Goal: Navigation & Orientation: Find specific page/section

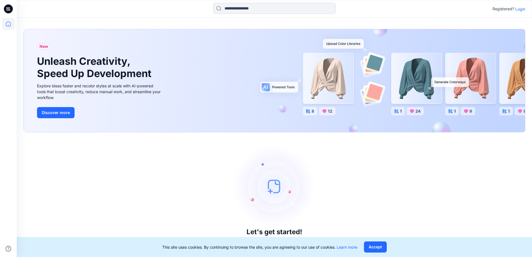
click at [520, 9] on p "Login" at bounding box center [521, 9] width 10 height 6
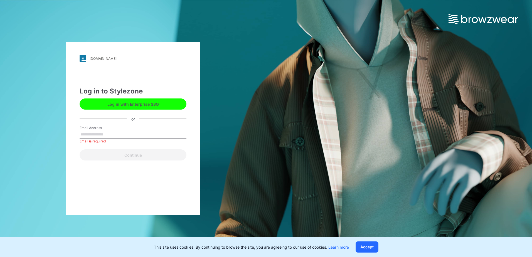
click at [163, 106] on button "Log in with Enterprise SSO" at bounding box center [133, 104] width 107 height 11
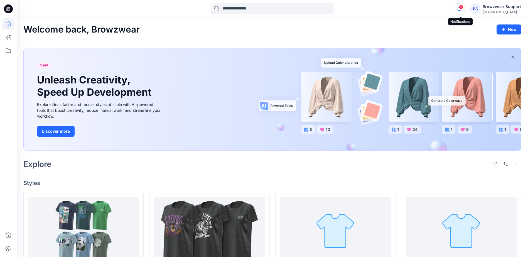
click at [459, 9] on icon "button" at bounding box center [459, 8] width 11 height 11
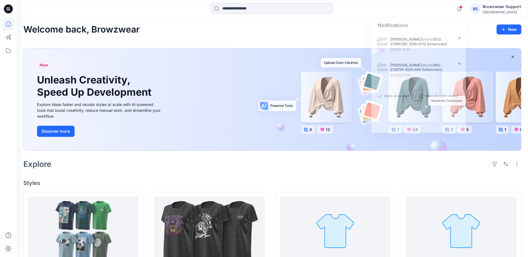
click at [436, 12] on div "Notifications [PERSON_NAME] shared D12 214192BC S26 in D12 (Unknown) [DATE] 12:…" at bounding box center [272, 9] width 511 height 12
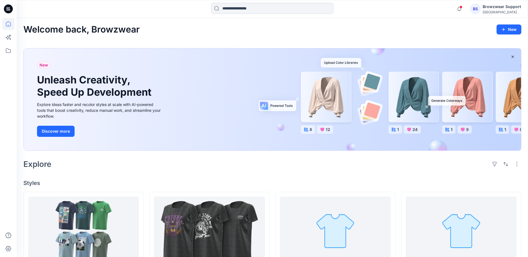
click at [488, 10] on div "Browzwear Support" at bounding box center [502, 6] width 38 height 7
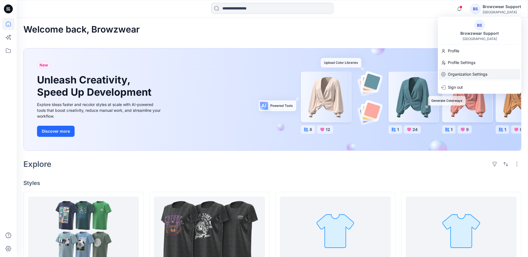
click at [456, 77] on p "Organization Settings" at bounding box center [468, 74] width 40 height 11
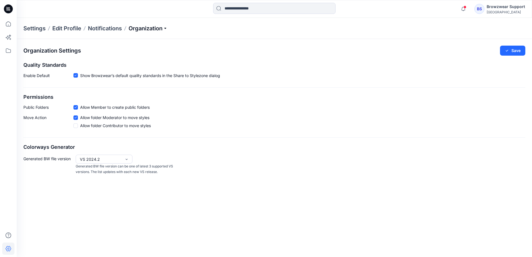
click at [164, 29] on p "Organization" at bounding box center [148, 29] width 39 height 8
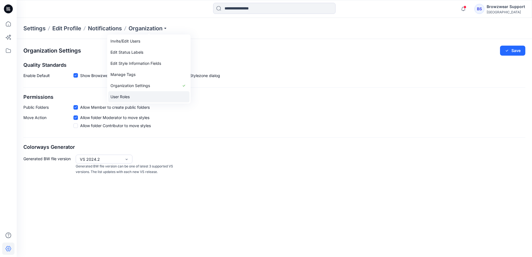
click at [130, 96] on link "User Roles" at bounding box center [148, 96] width 81 height 11
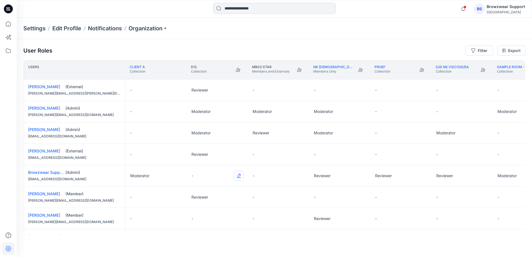
click at [239, 177] on button "Edit Role" at bounding box center [239, 176] width 10 height 10
click at [219, 198] on button "Reviewer" at bounding box center [213, 199] width 60 height 10
click at [299, 178] on button "Edit Role" at bounding box center [300, 176] width 10 height 10
click at [283, 198] on button "Reviewer" at bounding box center [274, 199] width 60 height 10
click at [8, 52] on icon at bounding box center [8, 51] width 12 height 12
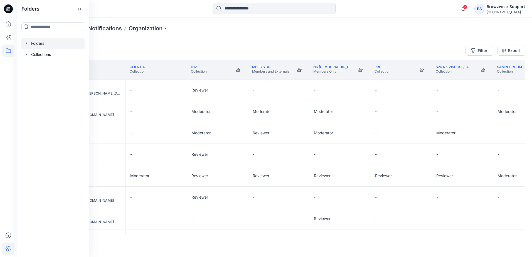
click at [34, 43] on div at bounding box center [52, 43] width 63 height 11
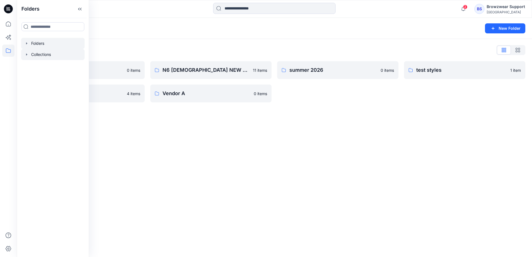
click at [26, 54] on icon "button" at bounding box center [26, 54] width 1 height 2
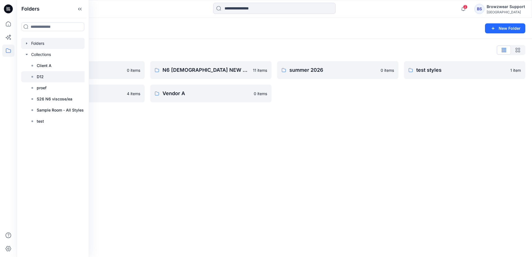
click at [46, 77] on div at bounding box center [54, 76] width 66 height 11
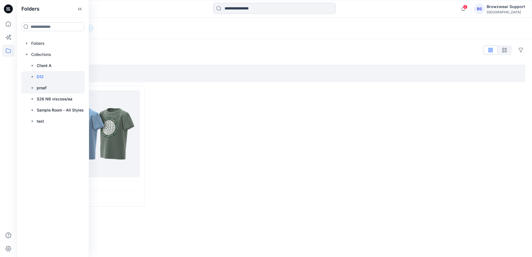
click at [52, 87] on div at bounding box center [54, 87] width 66 height 11
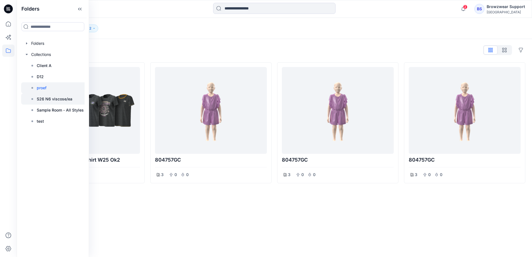
click at [51, 97] on p "S26 N6 viscose/ea" at bounding box center [55, 99] width 36 height 7
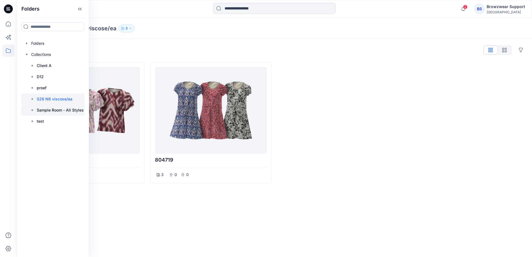
click at [53, 113] on p "Sample Room - All Styles" at bounding box center [60, 110] width 47 height 7
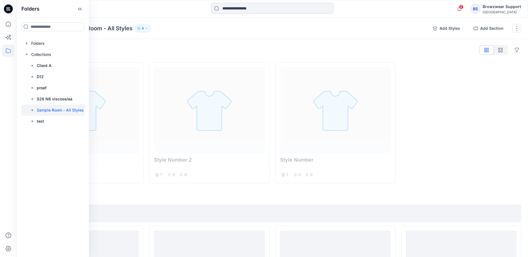
click at [187, 27] on div "Collections Sample Room - All Styles 4" at bounding box center [225, 29] width 405 height 8
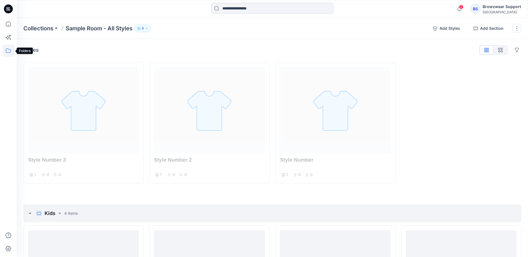
click at [4, 54] on icon at bounding box center [8, 51] width 12 height 12
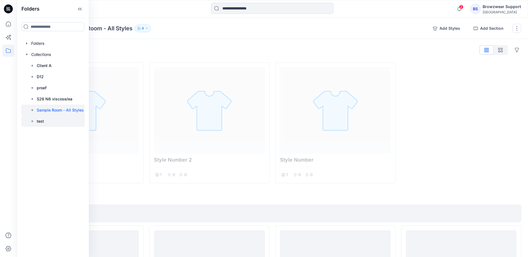
click at [50, 122] on div at bounding box center [54, 121] width 66 height 11
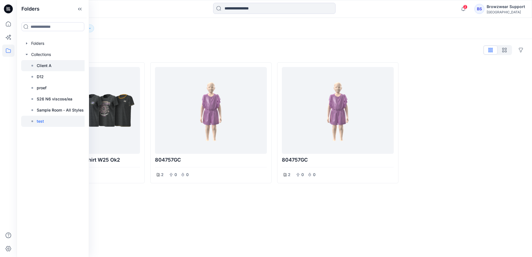
click at [53, 66] on div at bounding box center [54, 65] width 66 height 11
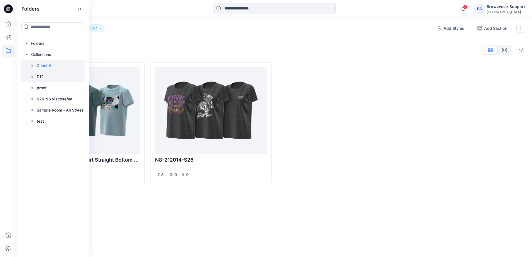
click at [48, 79] on div at bounding box center [54, 76] width 66 height 11
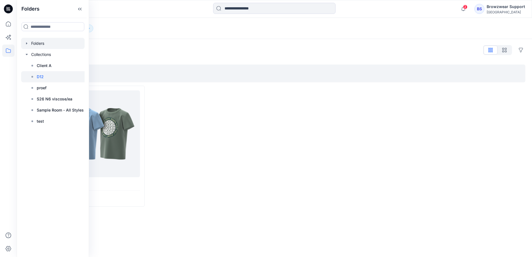
click at [45, 43] on div at bounding box center [52, 43] width 63 height 11
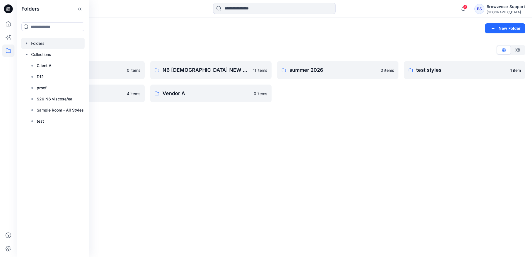
click at [25, 42] on icon "button" at bounding box center [27, 43] width 4 height 4
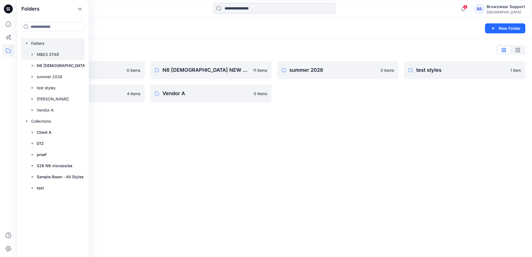
click at [49, 55] on div at bounding box center [60, 54] width 78 height 11
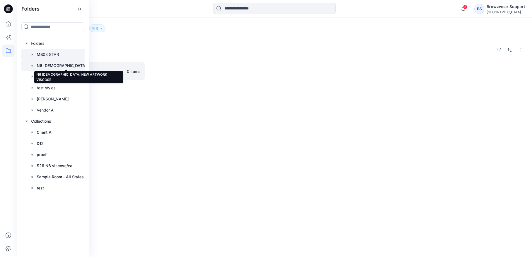
click at [61, 63] on p "N6 LADIES NEW ARTWORK VISCOSE" at bounding box center [66, 65] width 59 height 7
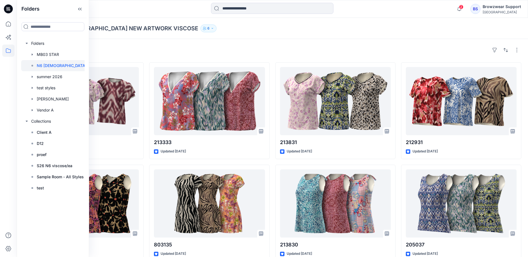
click at [134, 51] on div "Styles" at bounding box center [272, 50] width 498 height 9
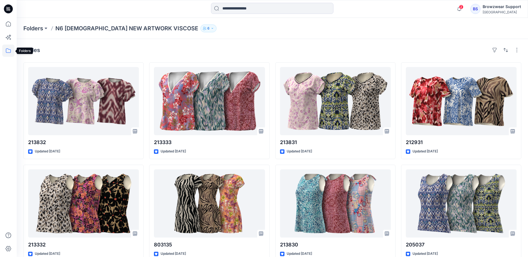
click at [8, 52] on icon at bounding box center [8, 51] width 12 height 12
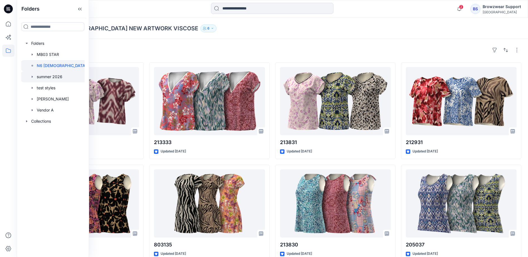
click at [48, 76] on div at bounding box center [60, 76] width 78 height 11
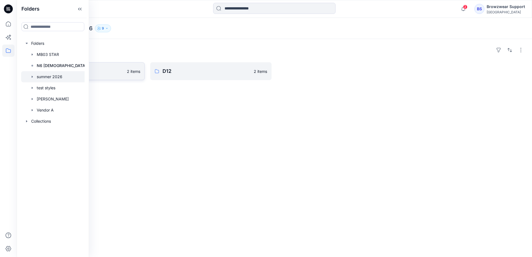
click at [125, 70] on link "N8 2 items" at bounding box center [83, 71] width 121 height 18
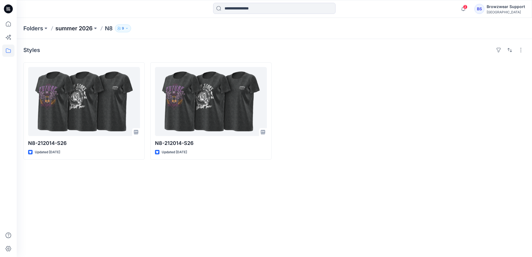
click at [87, 28] on p "summer 2026" at bounding box center [73, 29] width 37 height 8
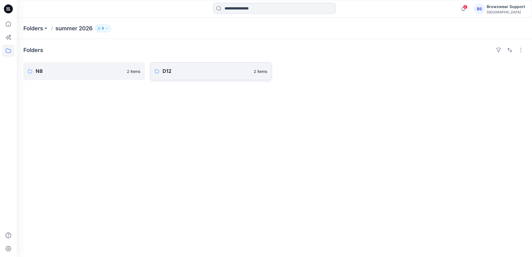
click at [211, 70] on p "D12" at bounding box center [207, 71] width 88 height 8
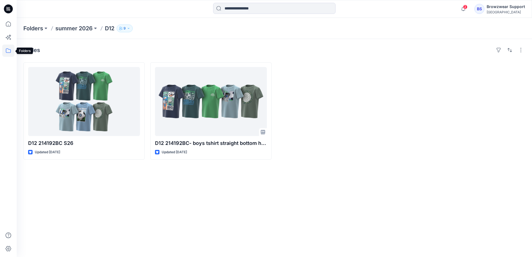
click at [7, 50] on icon at bounding box center [8, 51] width 12 height 12
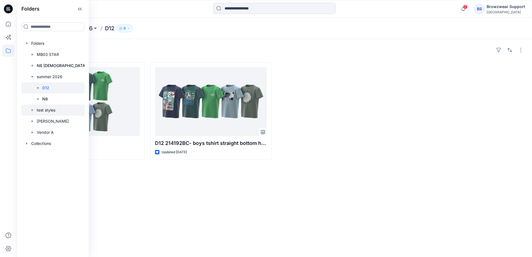
click at [50, 109] on div at bounding box center [60, 110] width 78 height 11
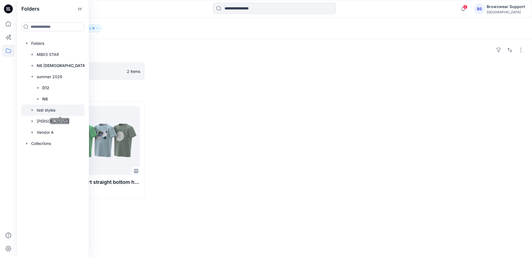
click at [33, 110] on icon "button" at bounding box center [32, 110] width 1 height 2
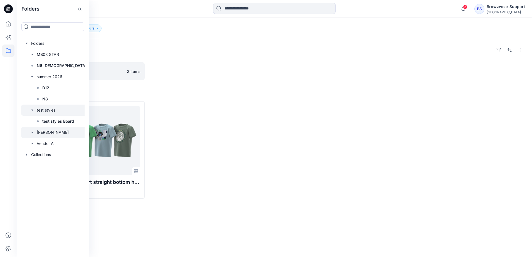
click at [34, 132] on icon "button" at bounding box center [32, 132] width 4 height 4
click at [46, 144] on p "test board" at bounding box center [51, 143] width 19 height 7
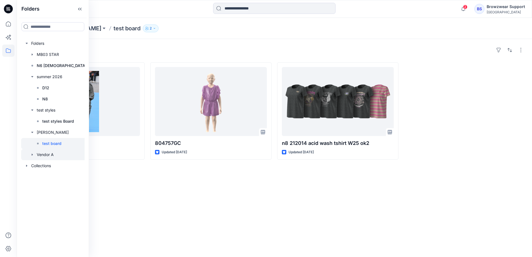
click at [33, 155] on icon "button" at bounding box center [32, 155] width 4 height 4
click at [48, 164] on div at bounding box center [60, 165] width 78 height 11
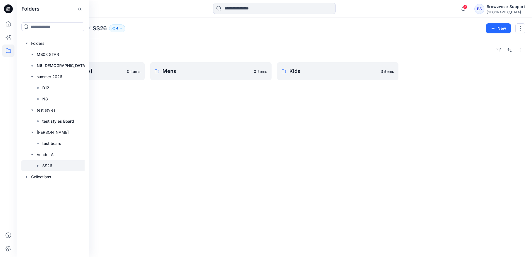
click at [171, 21] on div "Folders Vendor A SS26 4 New" at bounding box center [275, 28] width 516 height 21
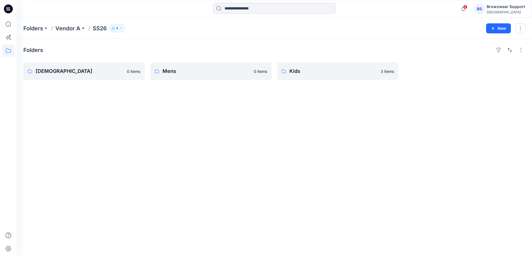
click at [170, 21] on div "Folders Vendor A SS26 4 New" at bounding box center [275, 28] width 516 height 21
click at [145, 5] on div at bounding box center [81, 9] width 129 height 12
